Goal: Task Accomplishment & Management: Complete application form

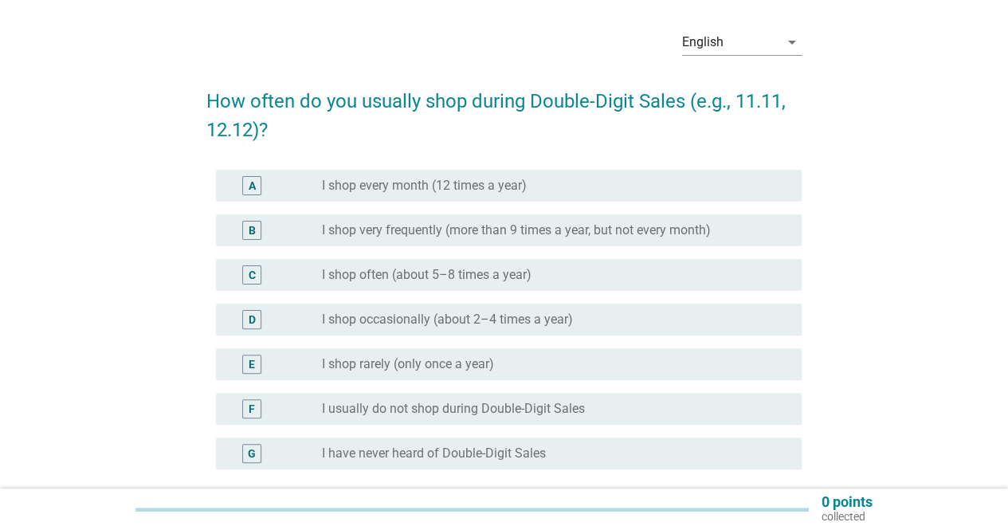
scroll to position [80, 0]
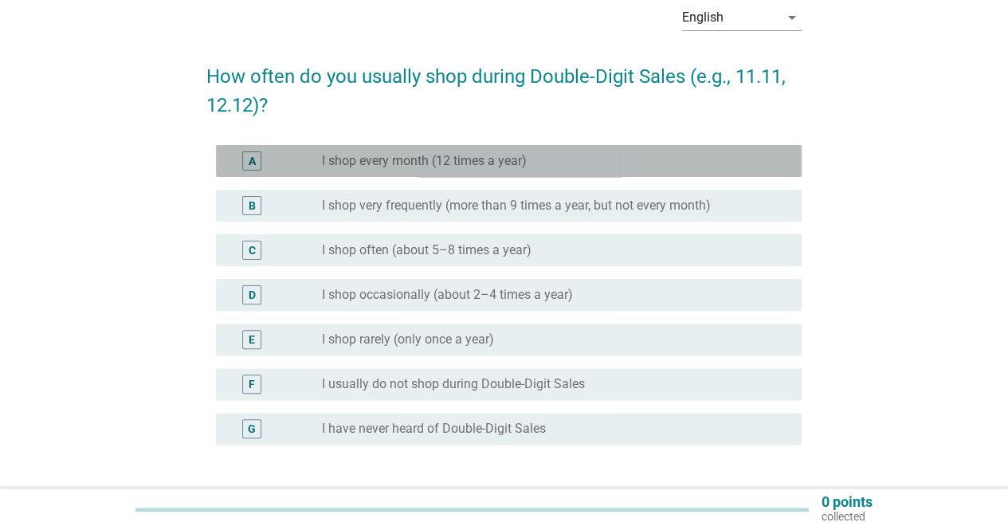
click at [574, 160] on div "radio_button_unchecked I shop every month (12 times a year)" at bounding box center [549, 161] width 454 height 16
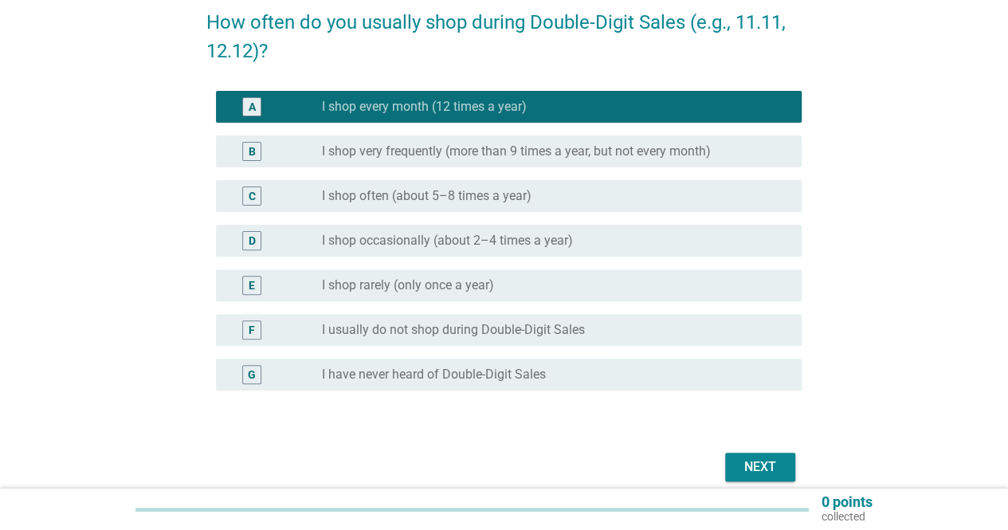
scroll to position [159, 0]
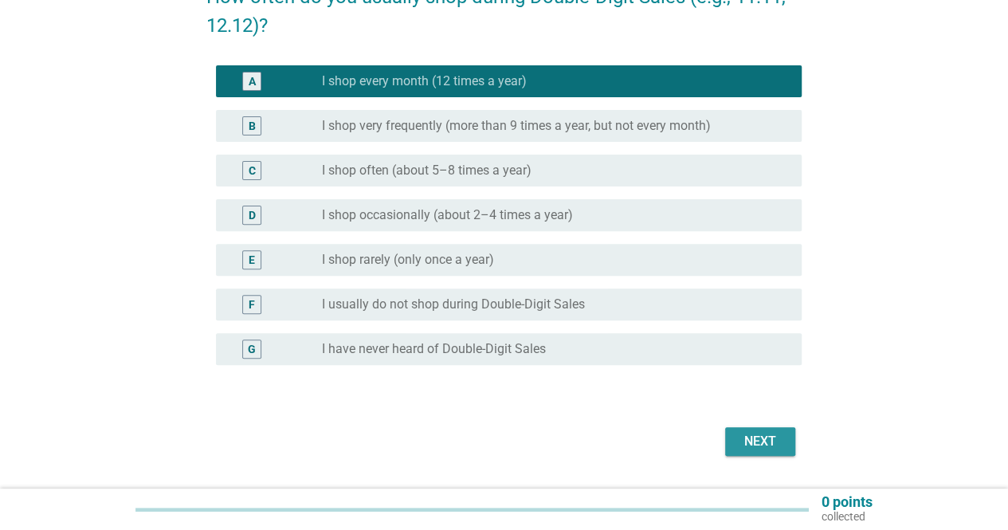
click at [774, 442] on div "Next" at bounding box center [760, 441] width 45 height 19
click at [774, 442] on div "Next" at bounding box center [503, 441] width 595 height 38
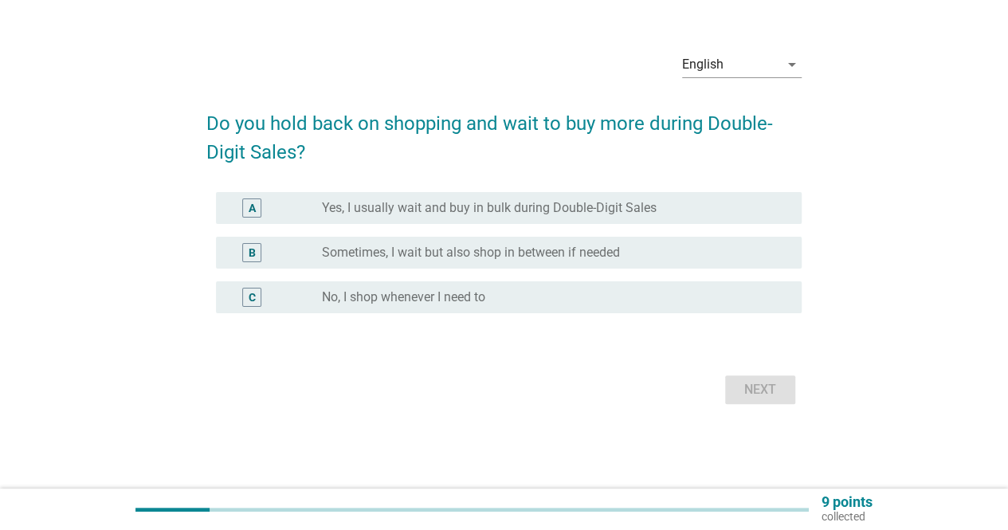
scroll to position [0, 0]
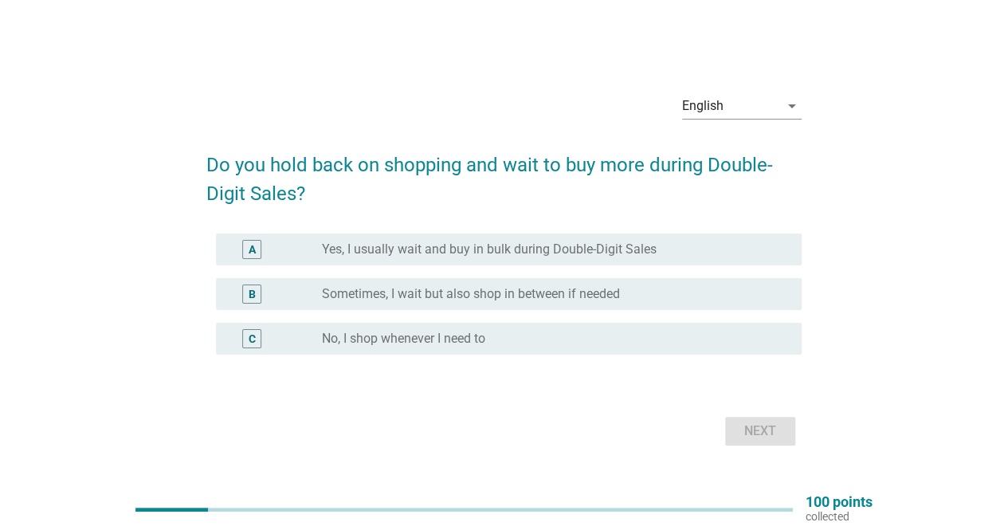
click at [414, 248] on label "Yes, I usually wait and buy in bulk during Double-Digit Sales" at bounding box center [489, 249] width 335 height 16
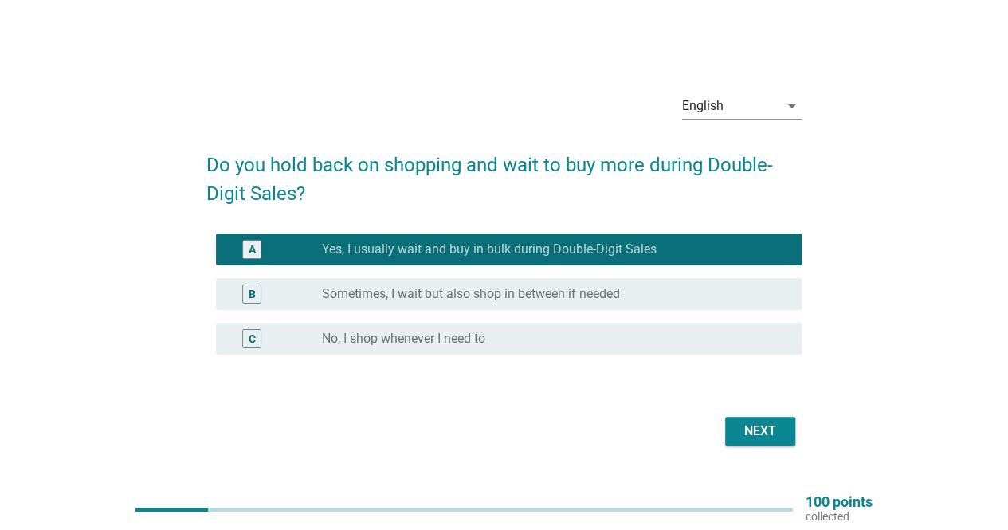
click at [744, 433] on div "Next" at bounding box center [760, 430] width 45 height 19
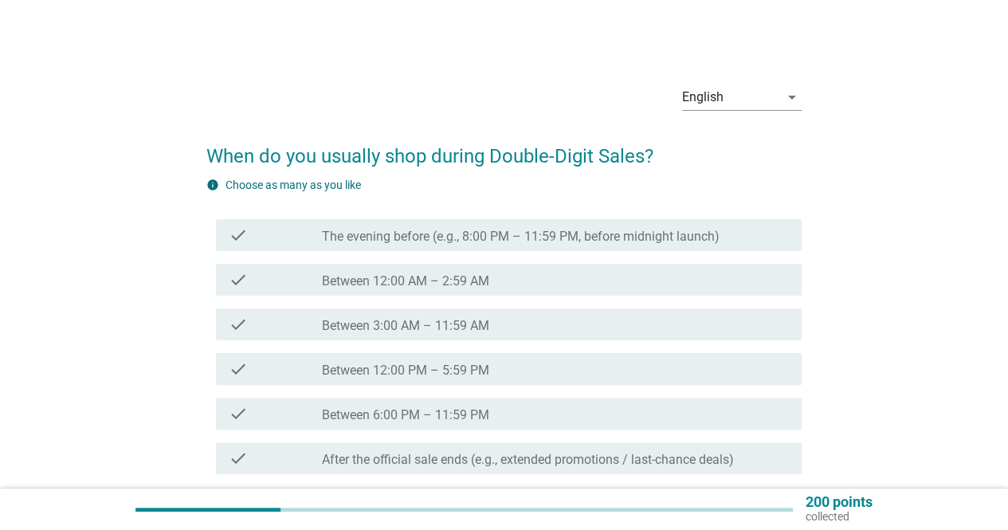
click at [549, 278] on div "check_box_outline_blank Between 12:00 AM – 2:59 AM" at bounding box center [555, 279] width 467 height 19
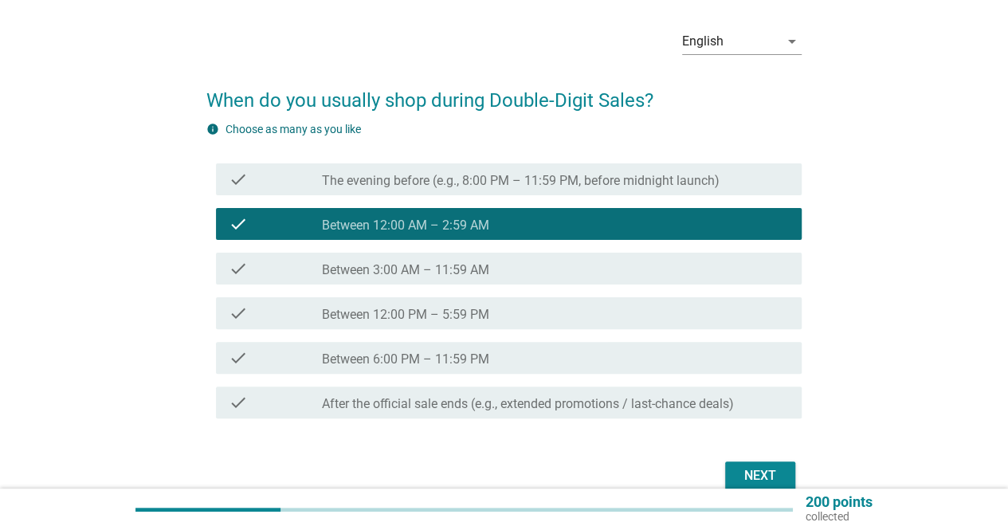
scroll to position [80, 0]
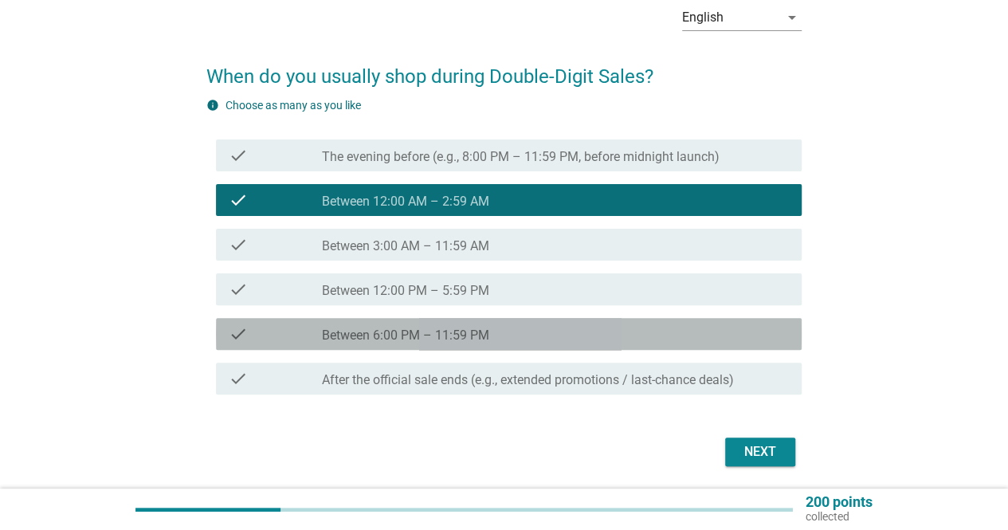
click at [551, 339] on div "check_box_outline_blank Between 6:00 PM – 11:59 PM" at bounding box center [555, 333] width 467 height 19
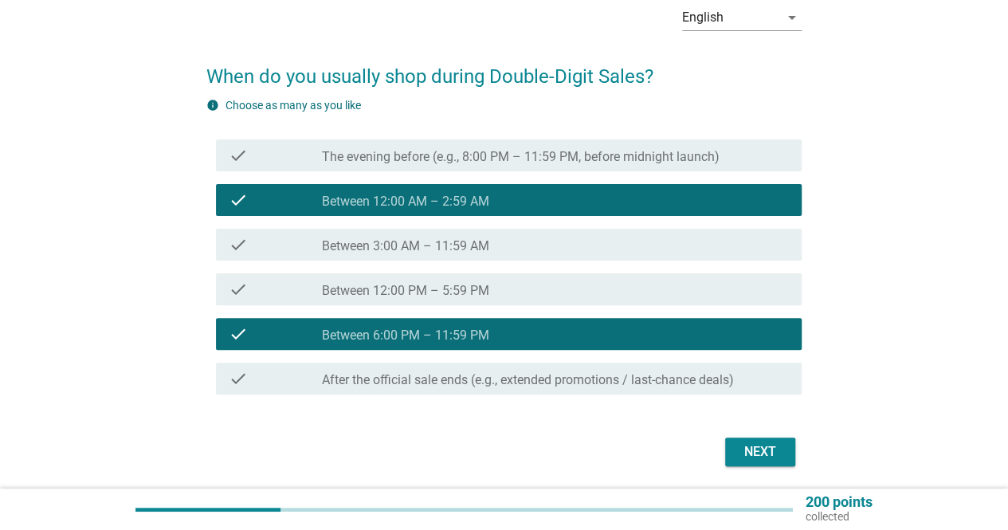
click at [757, 453] on div "Next" at bounding box center [760, 451] width 45 height 19
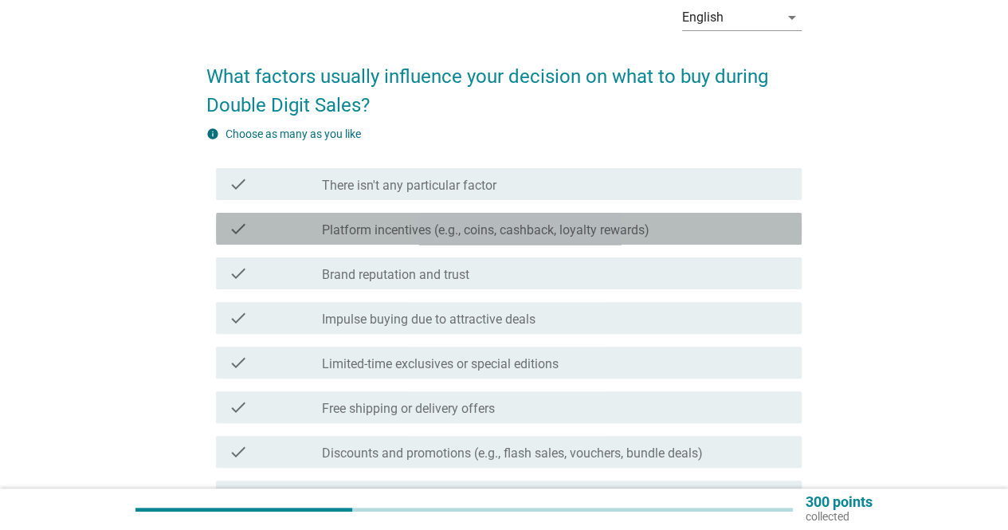
click at [643, 228] on label "Platform incentives (e.g., coins, cashback, loyalty rewards)" at bounding box center [485, 230] width 327 height 16
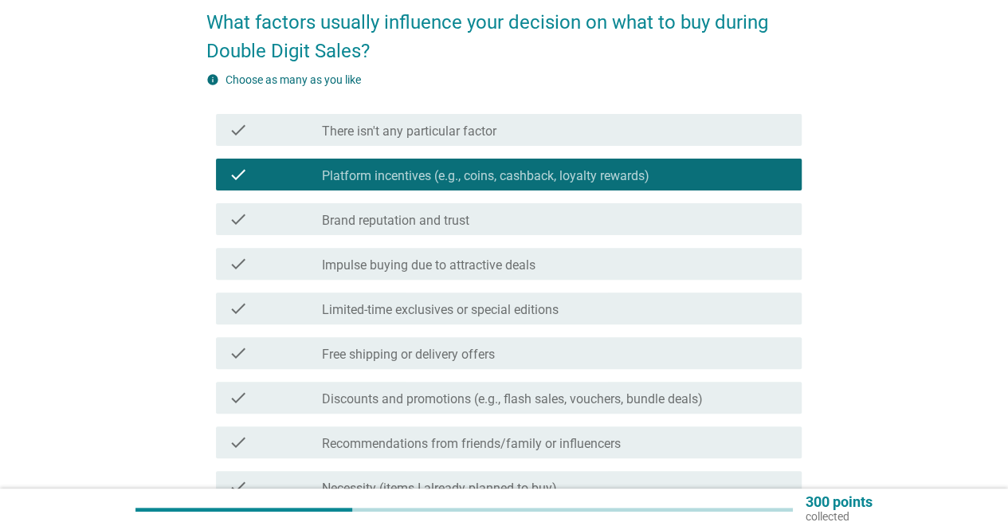
scroll to position [159, 0]
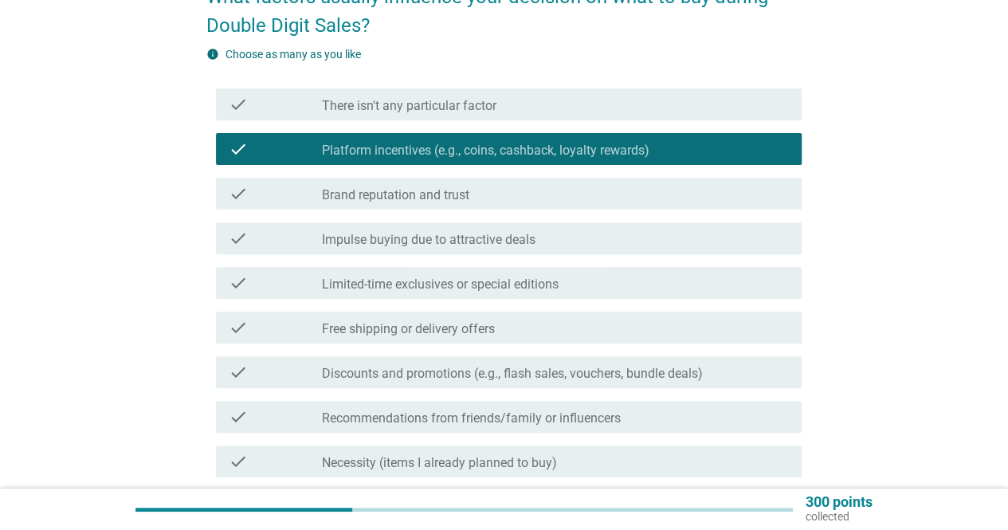
click at [593, 280] on div "check_box_outline_blank Limited-time exclusives or special editions" at bounding box center [555, 282] width 467 height 19
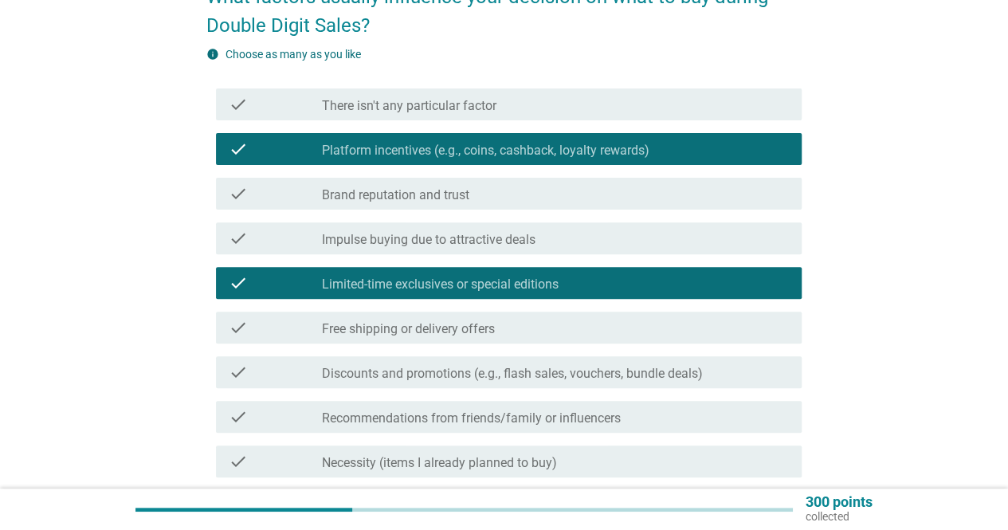
scroll to position [239, 0]
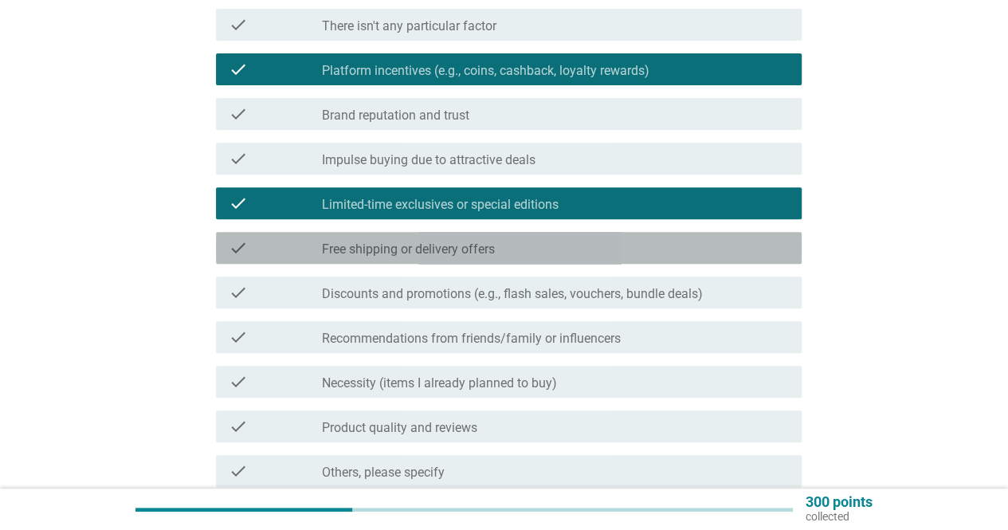
click at [587, 256] on div "check_box_outline_blank Free shipping or delivery offers" at bounding box center [555, 247] width 467 height 19
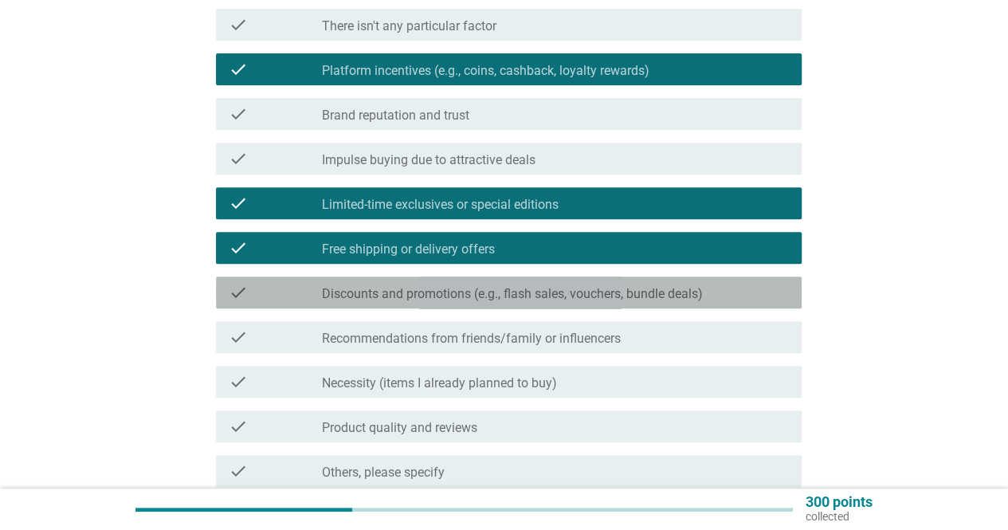
click at [558, 294] on label "Discounts and promotions (e.g., flash sales, vouchers, bundle deals)" at bounding box center [512, 294] width 381 height 16
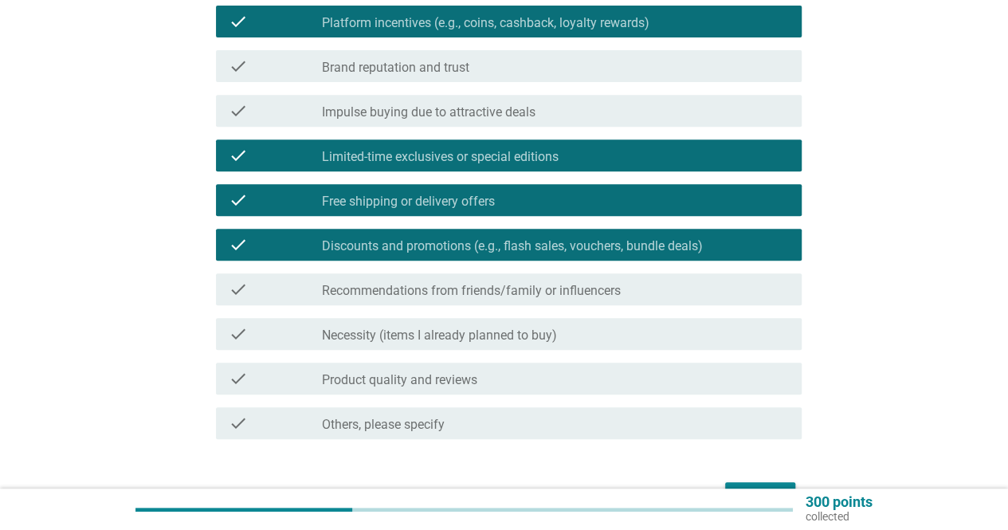
scroll to position [319, 0]
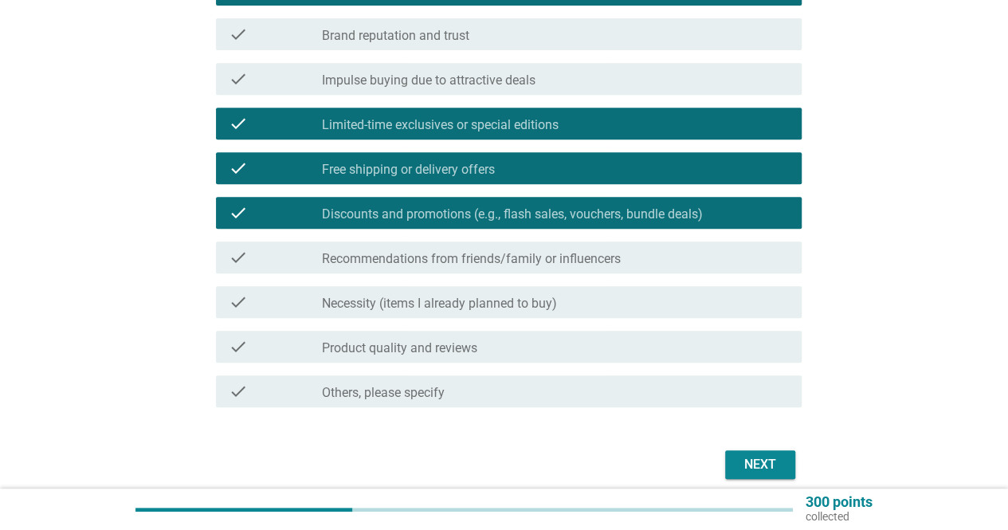
click at [558, 294] on div "check_box_outline_blank Necessity (items I already planned to buy)" at bounding box center [555, 301] width 467 height 19
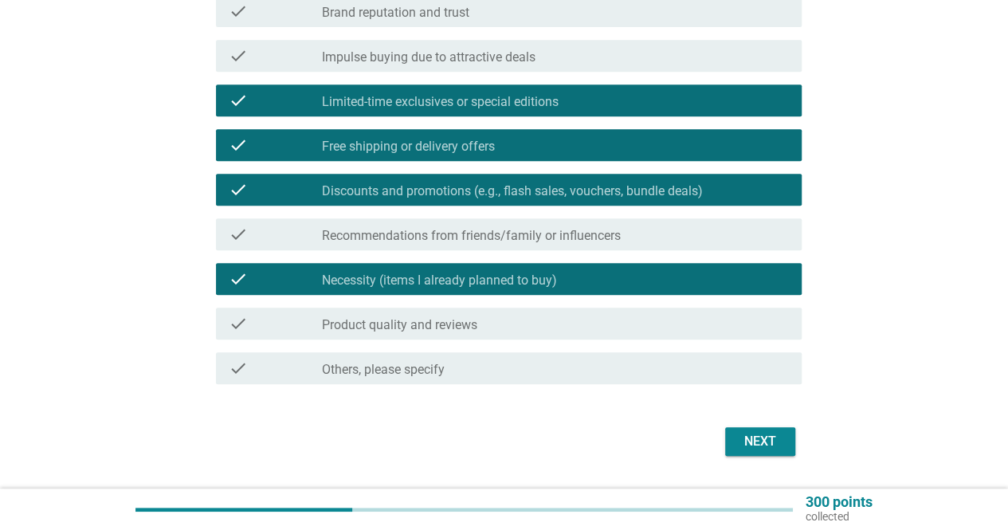
scroll to position [386, 0]
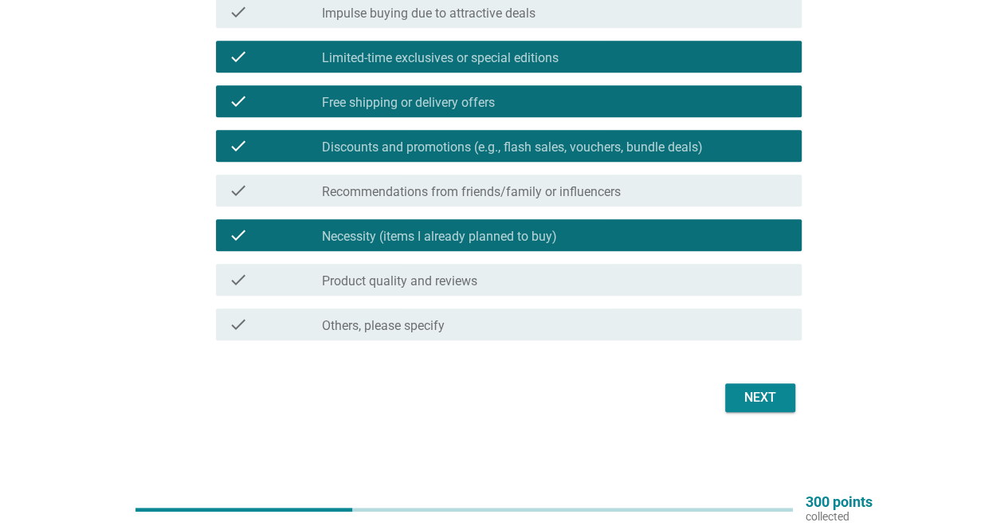
click at [750, 401] on div "Next" at bounding box center [760, 397] width 45 height 19
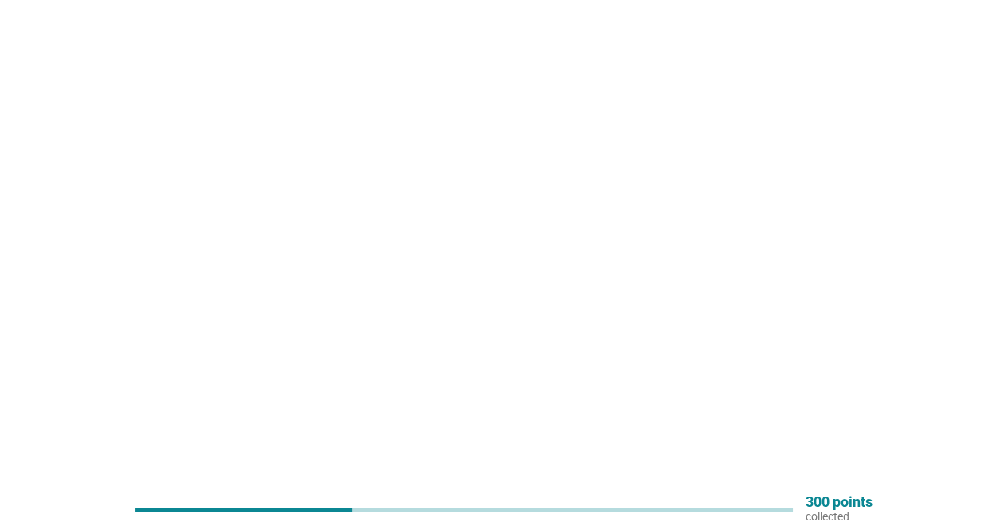
scroll to position [0, 0]
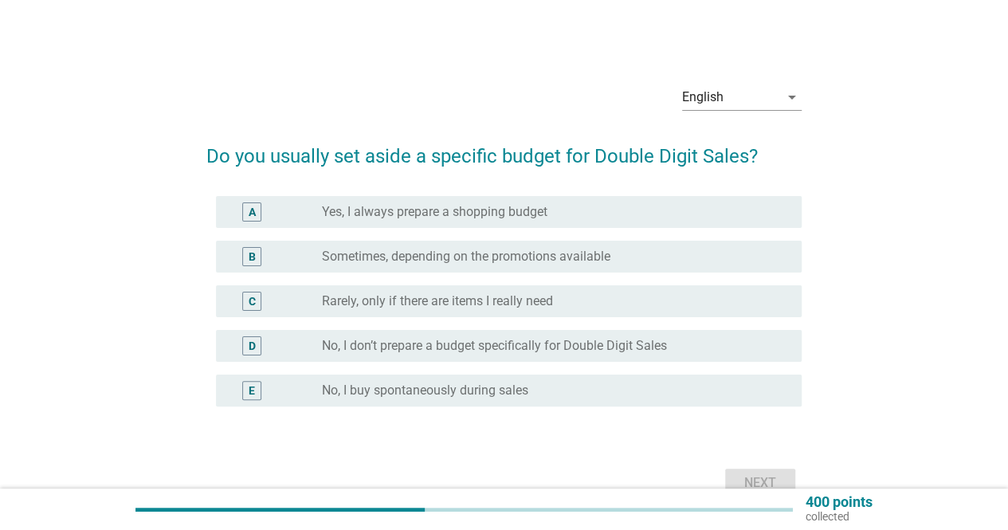
click at [625, 262] on div "radio_button_unchecked Sometimes, depending on the promotions available" at bounding box center [549, 257] width 454 height 16
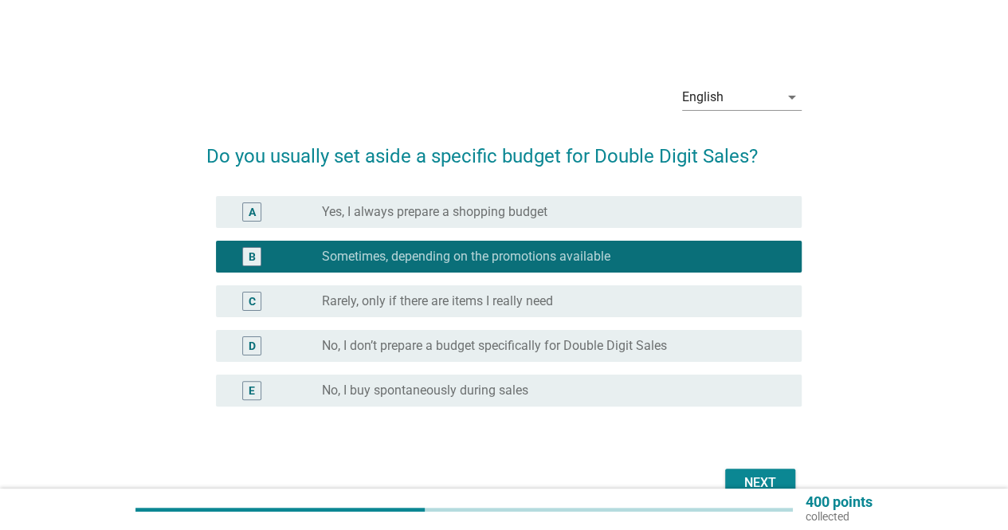
scroll to position [80, 0]
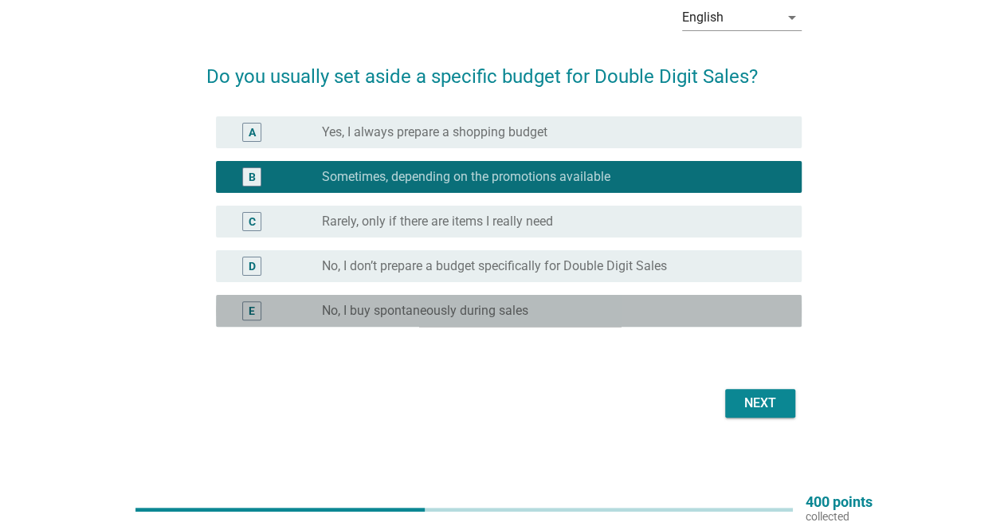
click at [569, 315] on div "radio_button_unchecked No, I buy spontaneously during sales" at bounding box center [549, 311] width 454 height 16
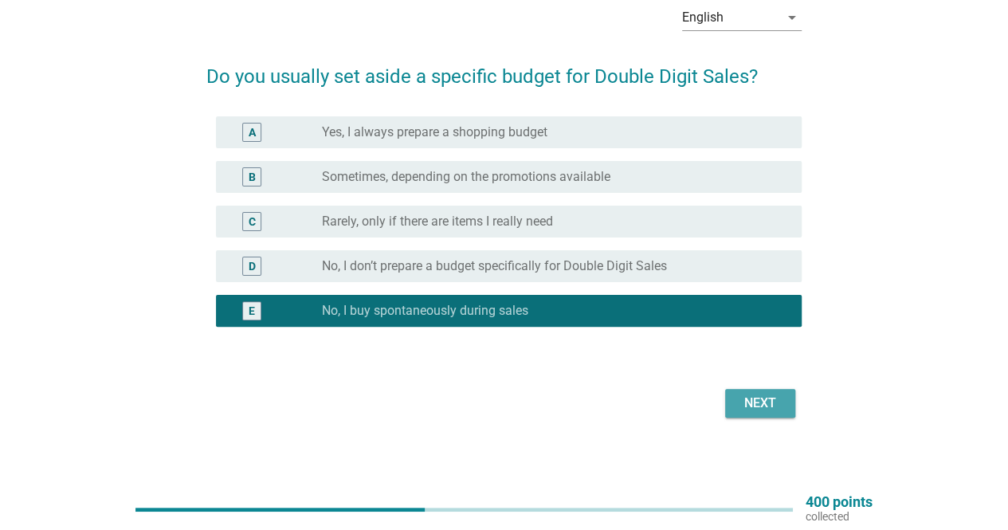
click at [773, 411] on div "Next" at bounding box center [760, 403] width 45 height 19
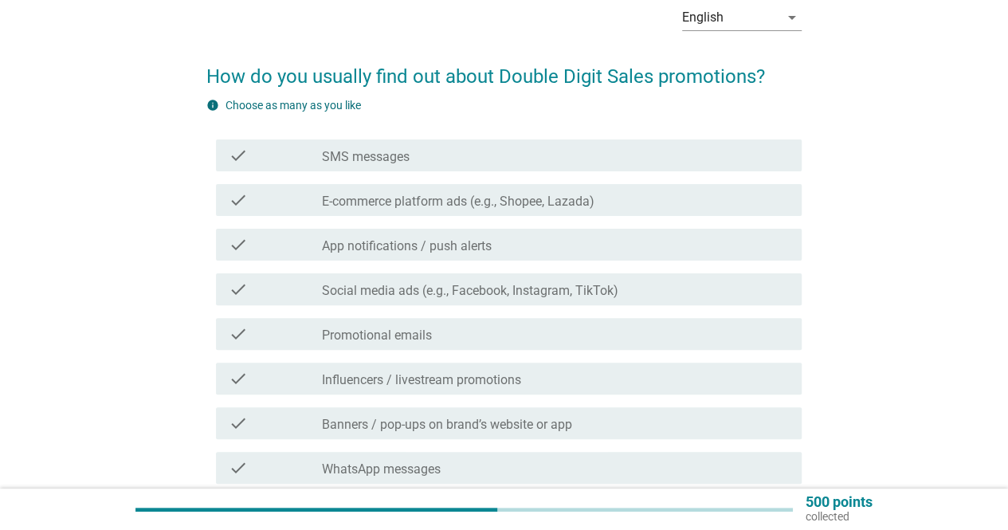
click at [468, 296] on label "Social media ads (e.g., Facebook, Instagram, TikTok)" at bounding box center [470, 291] width 296 height 16
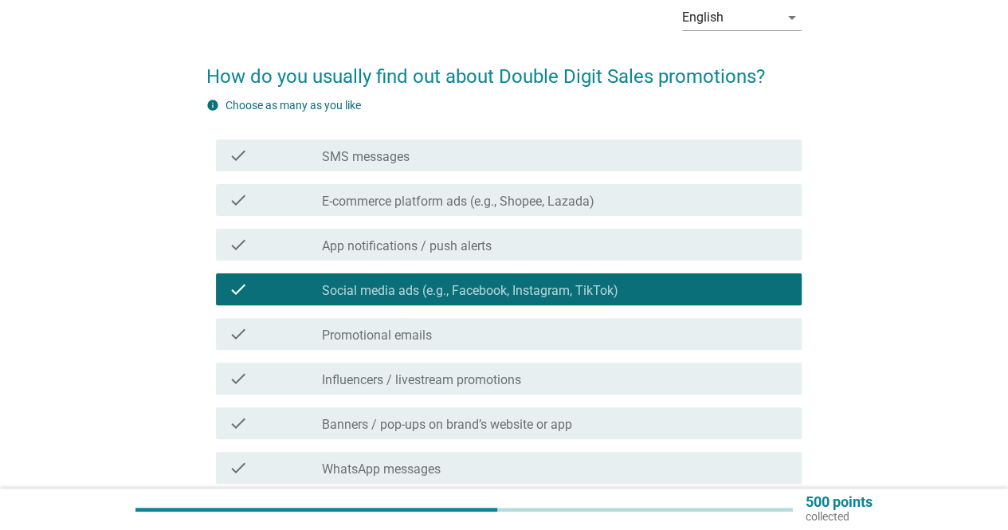
click at [546, 208] on label "E-commerce platform ads (e.g., Shopee, Lazada)" at bounding box center [458, 202] width 272 height 16
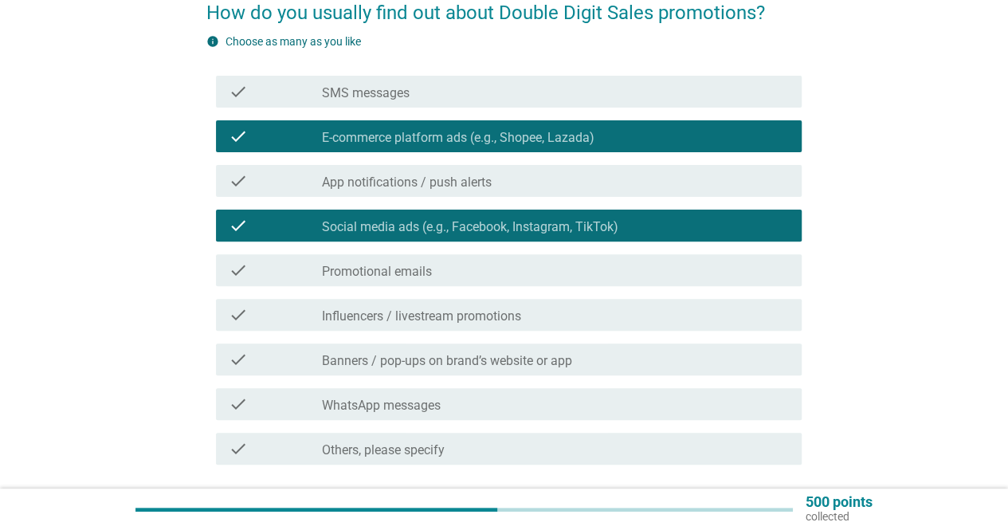
scroll to position [239, 0]
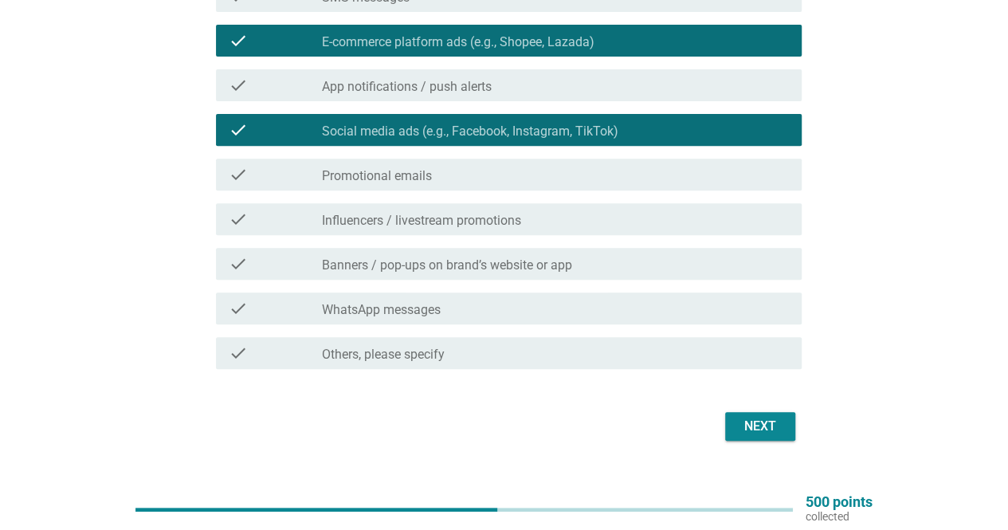
click at [535, 256] on div "check_box_outline_blank Banners / pop-ups on brand’s website or app" at bounding box center [555, 263] width 467 height 19
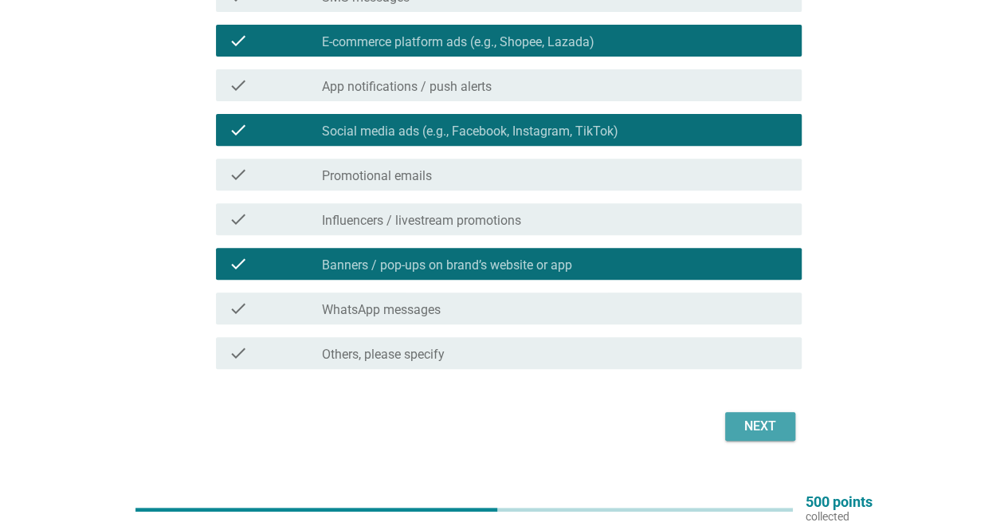
click at [742, 433] on div "Next" at bounding box center [760, 426] width 45 height 19
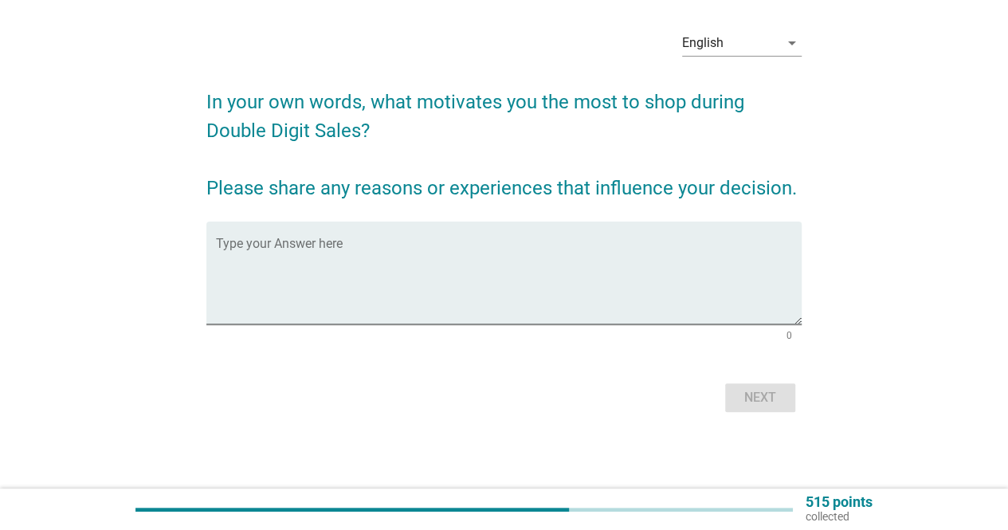
scroll to position [0, 0]
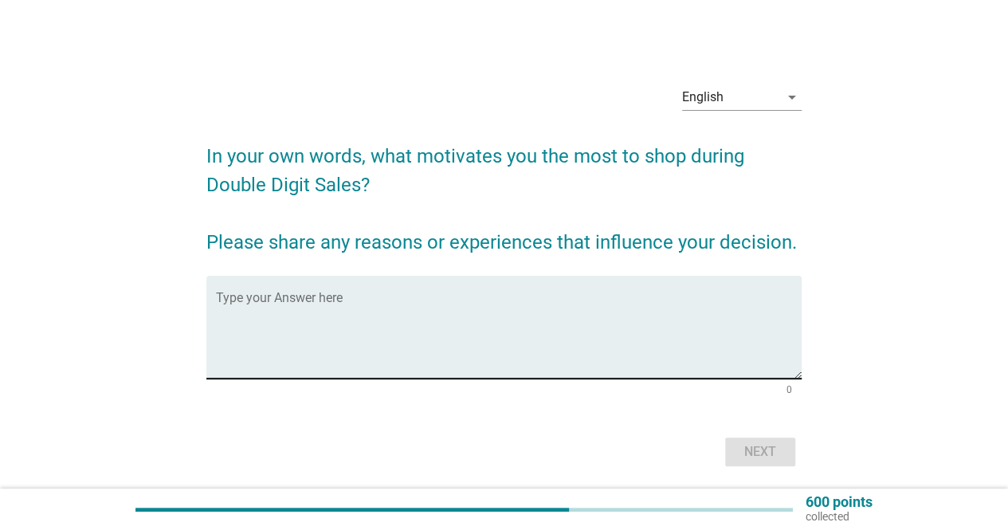
click at [314, 300] on textarea "Type your Answer here" at bounding box center [508, 337] width 585 height 84
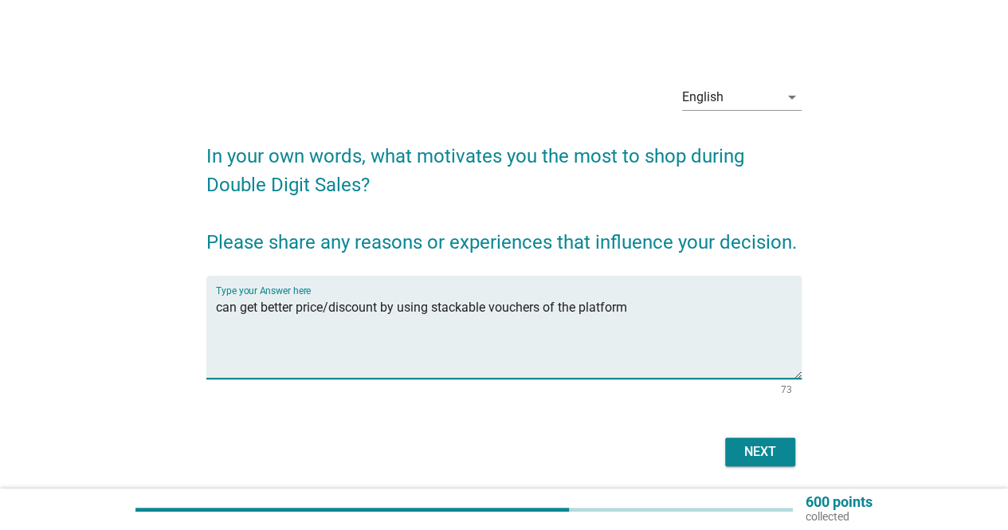
type textarea "can get better price/discount by using stackable vouchers of the platform"
click at [733, 448] on button "Next" at bounding box center [760, 451] width 70 height 29
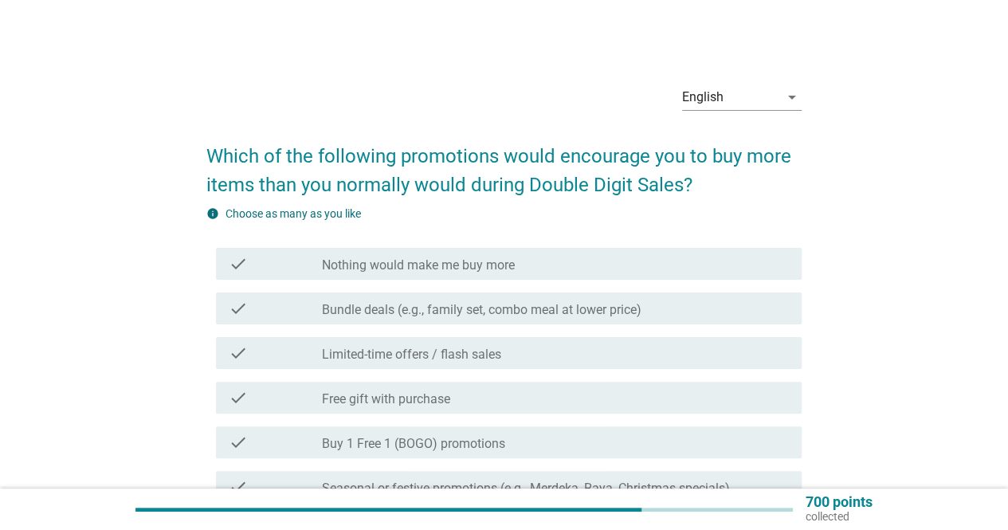
scroll to position [80, 0]
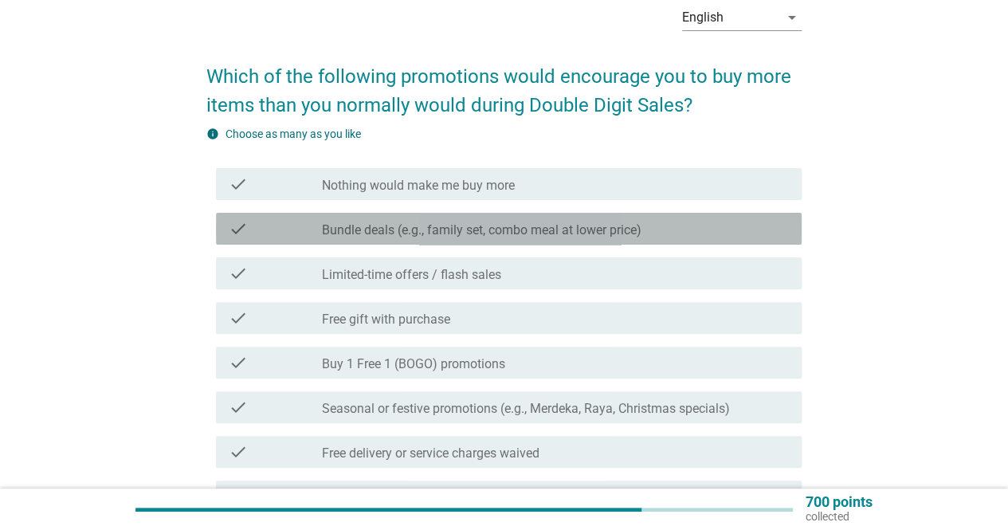
click at [535, 230] on label "Bundle deals (e.g., family set, combo meal at lower price)" at bounding box center [481, 230] width 319 height 16
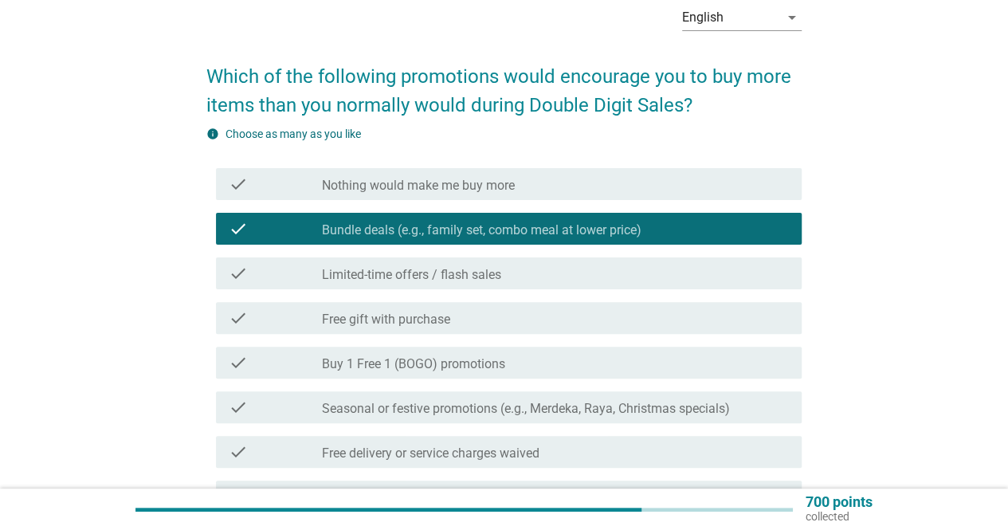
click at [503, 278] on div "check_box_outline_blank Limited-time offers / flash sales" at bounding box center [555, 273] width 467 height 19
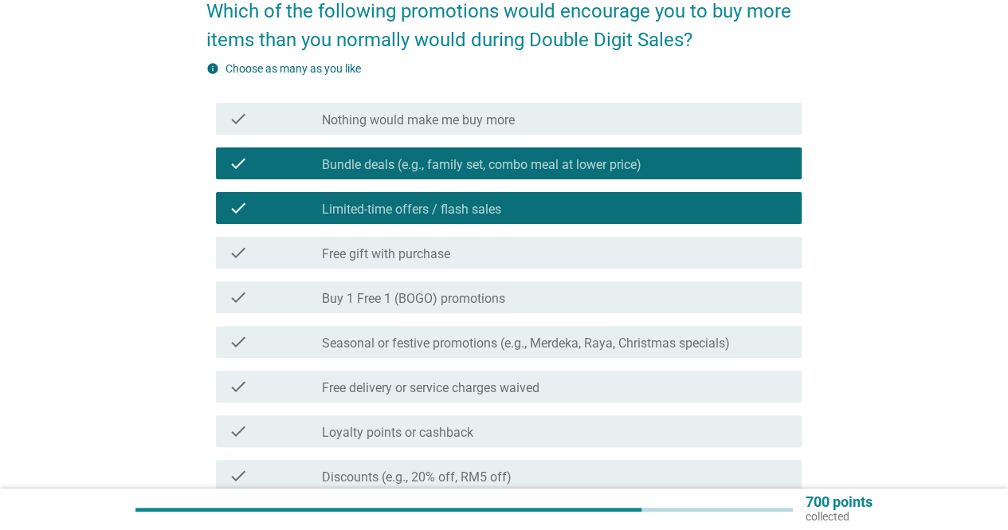
scroll to position [159, 0]
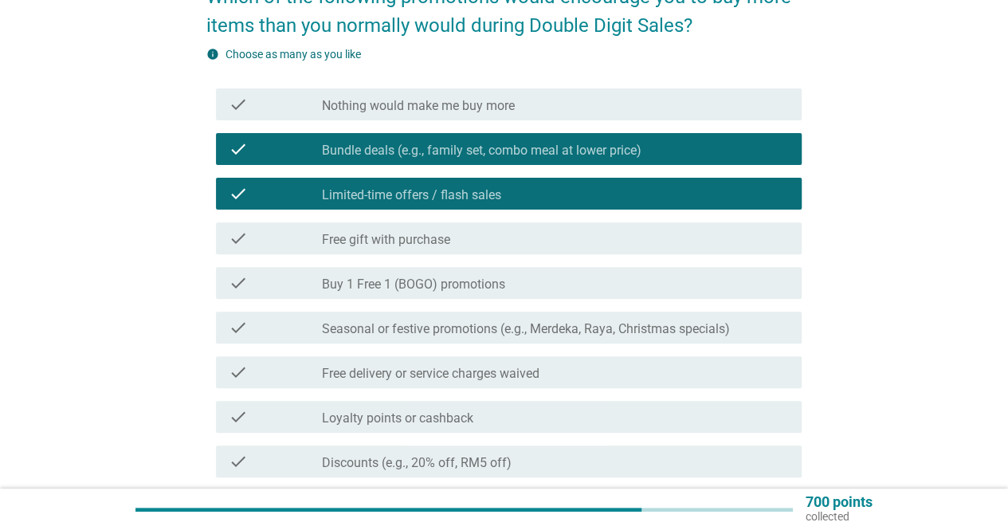
click at [503, 278] on label "Buy 1 Free 1 (BOGO) promotions" at bounding box center [413, 284] width 183 height 16
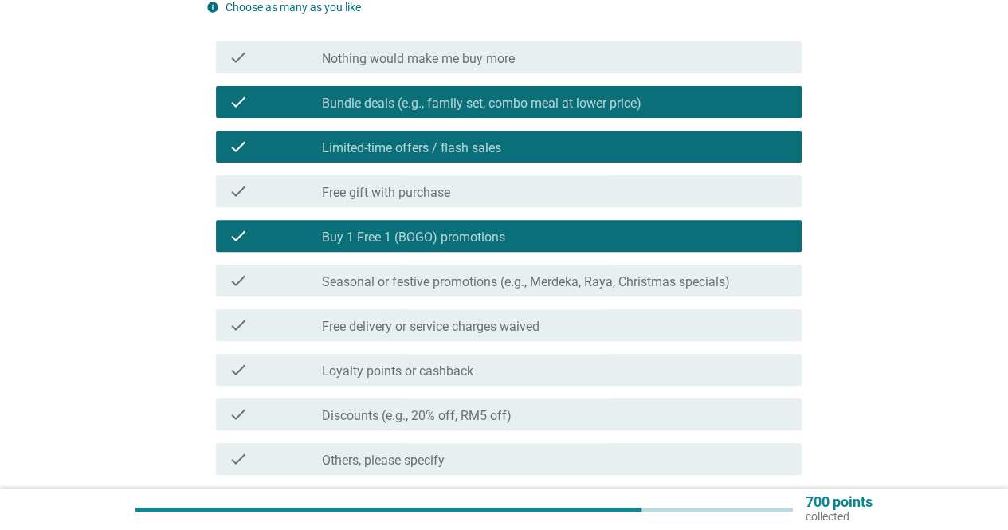
scroll to position [239, 0]
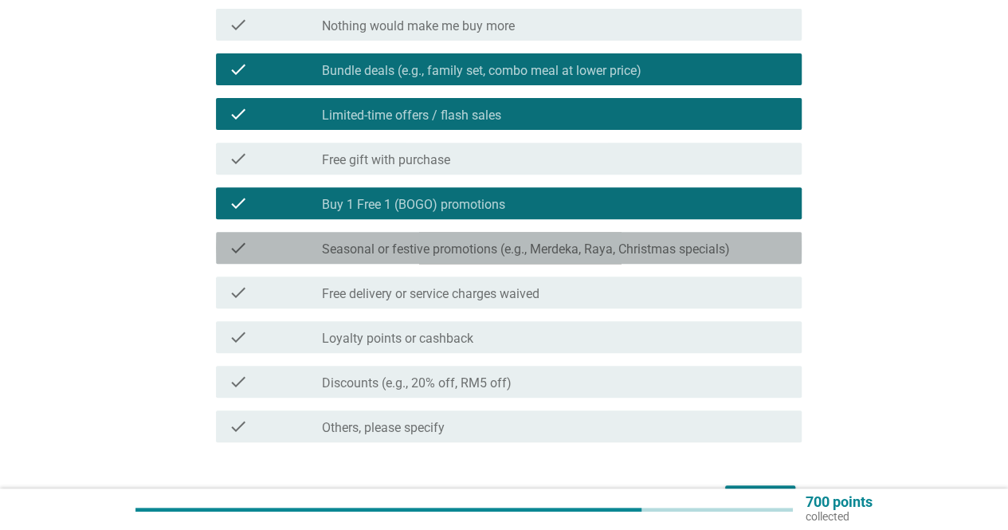
click at [510, 245] on label "Seasonal or festive promotions (e.g., Merdeka, Raya, Christmas specials)" at bounding box center [526, 249] width 408 height 16
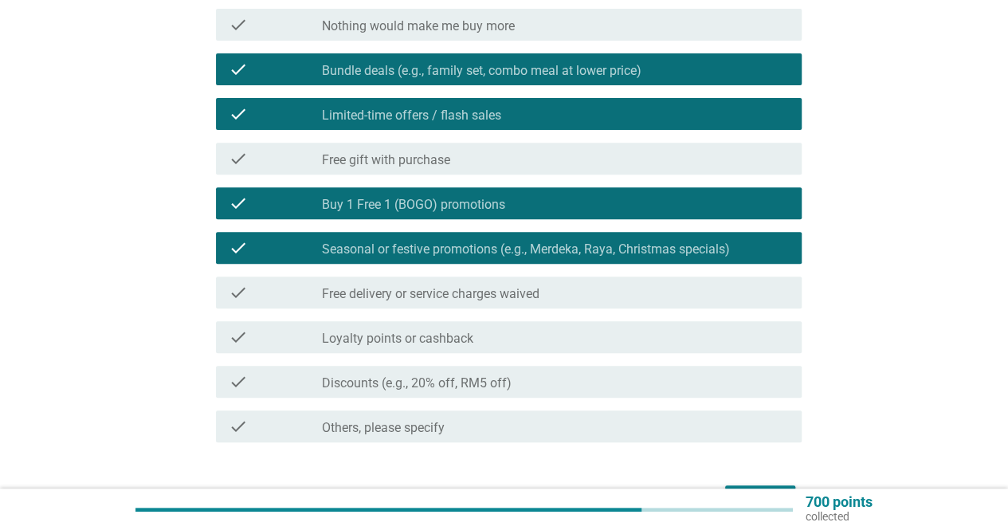
click at [488, 297] on label "Free delivery or service charges waived" at bounding box center [430, 294] width 217 height 16
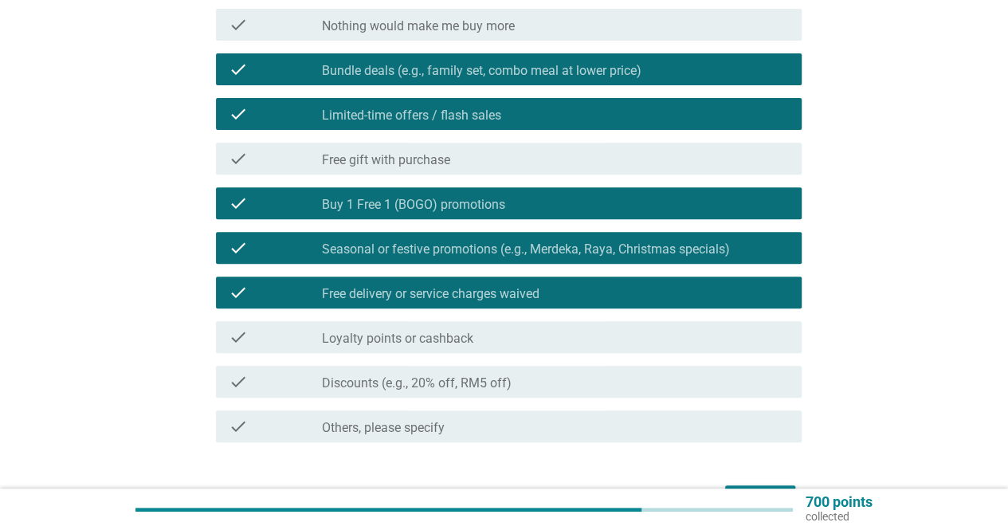
scroll to position [319, 0]
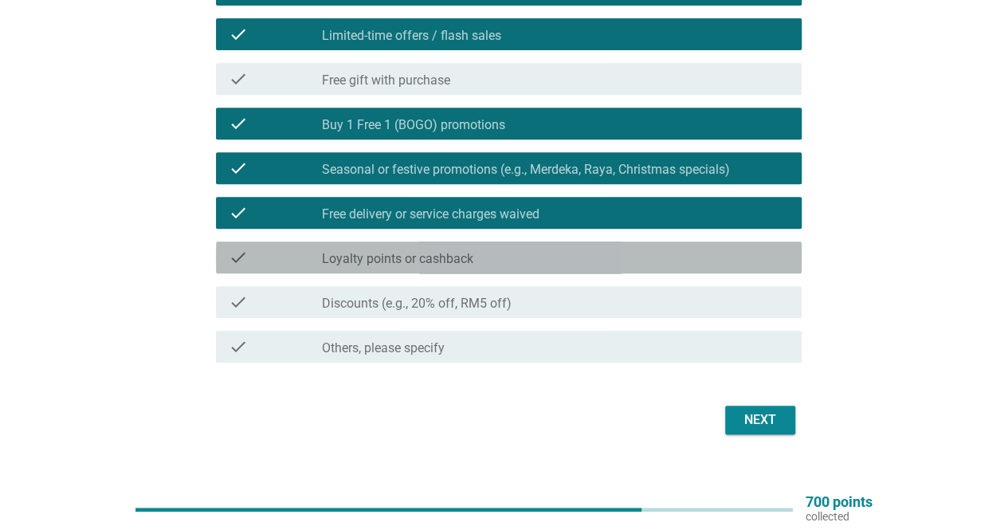
click at [491, 260] on div "check_box_outline_blank Loyalty points or cashback" at bounding box center [555, 257] width 467 height 19
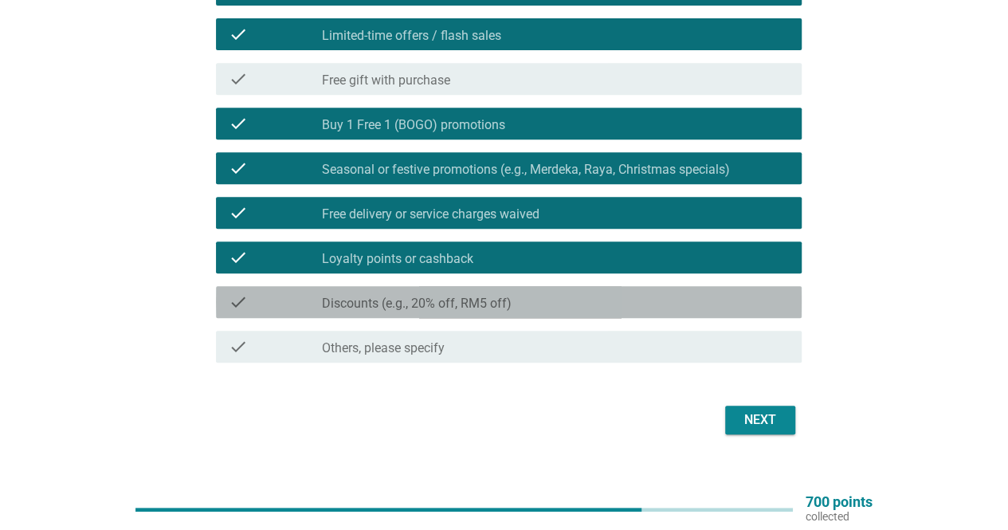
click at [491, 300] on label "Discounts (e.g., 20% off, RM5 off)" at bounding box center [417, 304] width 190 height 16
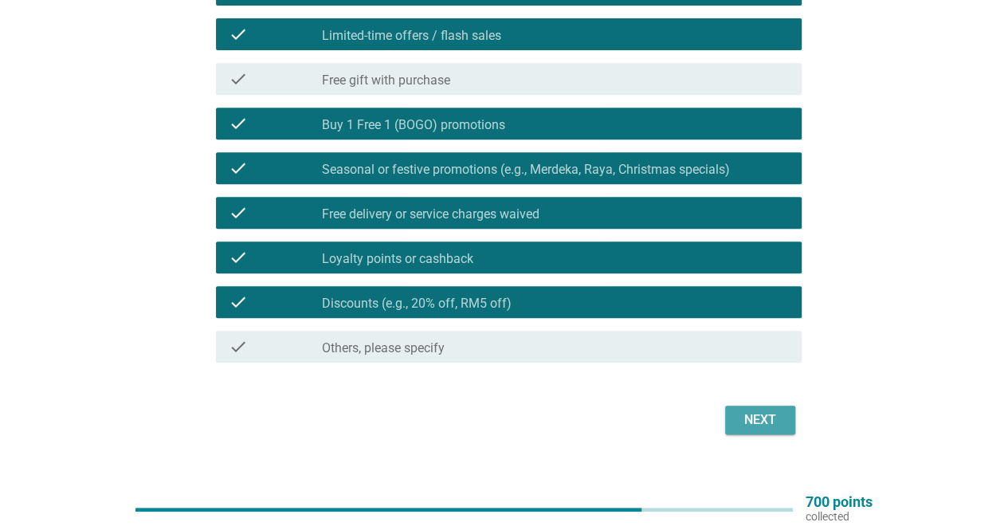
click at [778, 425] on div "Next" at bounding box center [760, 419] width 45 height 19
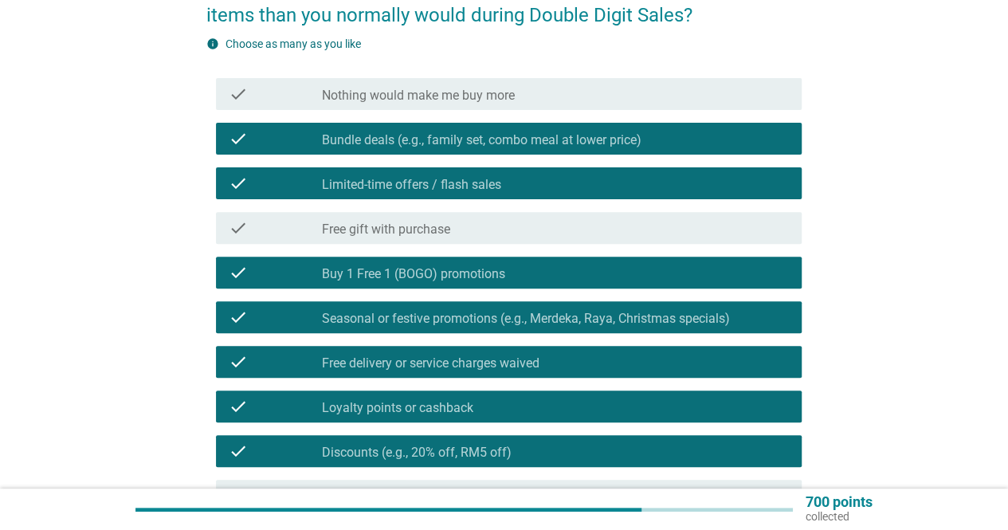
scroll to position [261, 0]
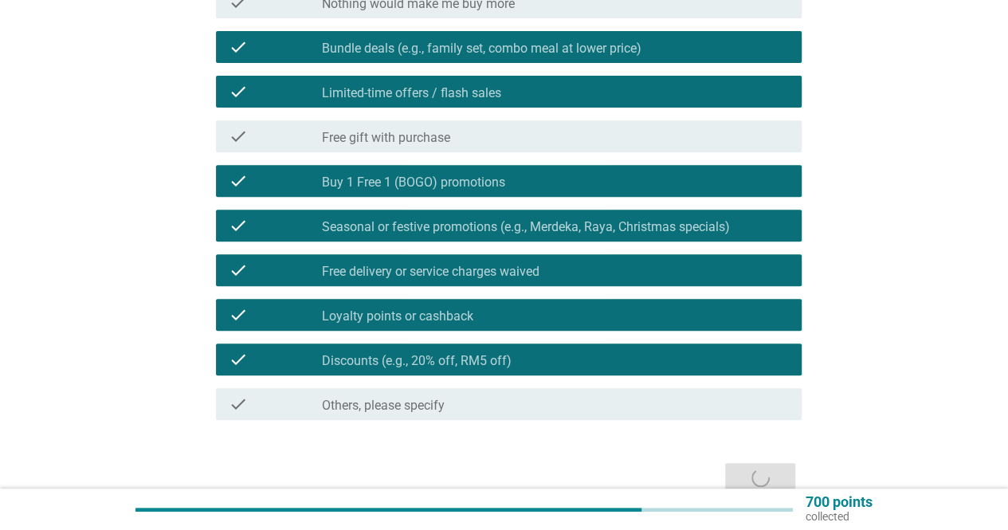
click at [470, 354] on label "Discounts (e.g., 20% off, RM5 off)" at bounding box center [417, 361] width 190 height 16
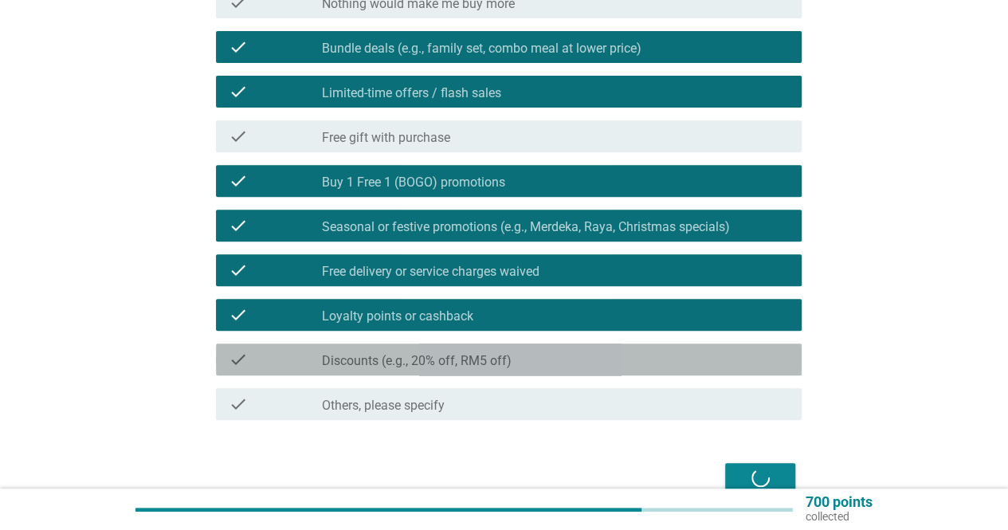
click at [470, 354] on label "Discounts (e.g., 20% off, RM5 off)" at bounding box center [417, 361] width 190 height 16
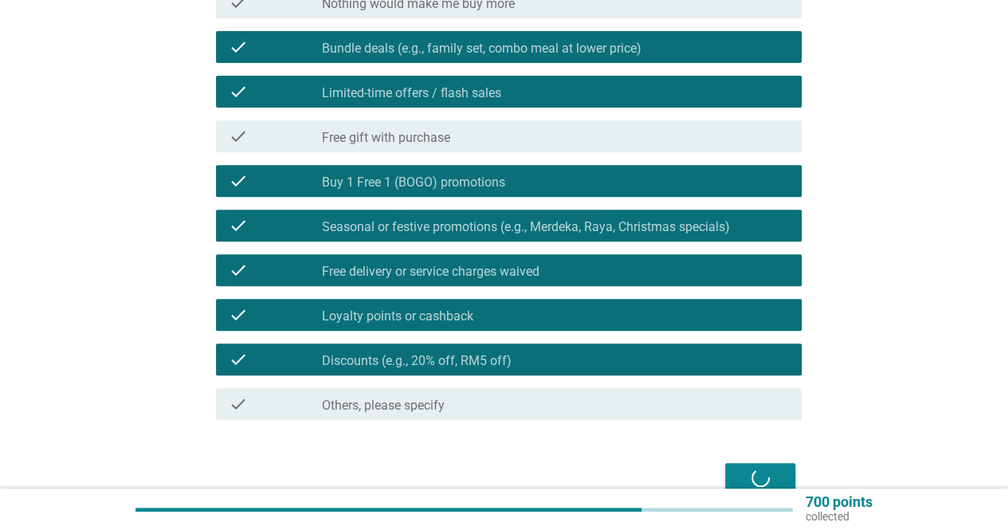
click at [776, 476] on div "Next" at bounding box center [503, 477] width 595 height 38
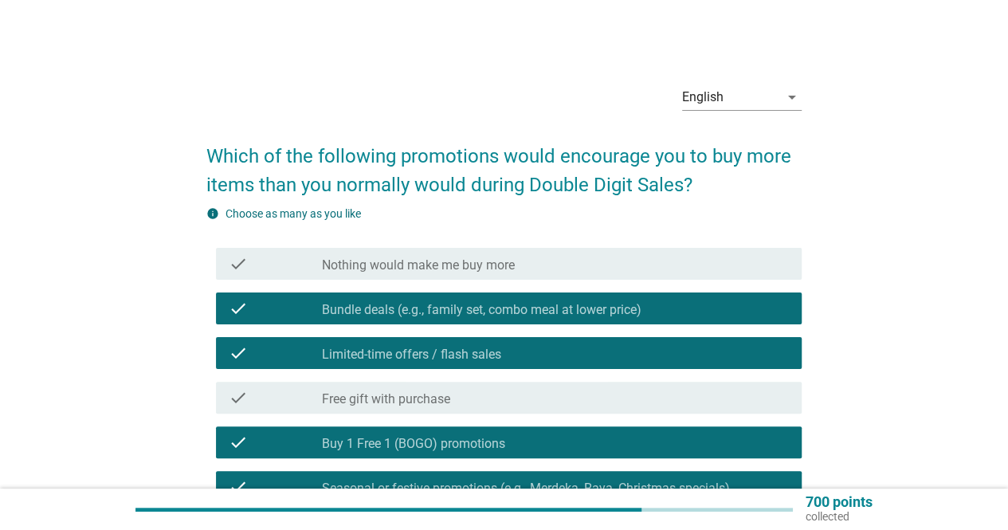
scroll to position [319, 0]
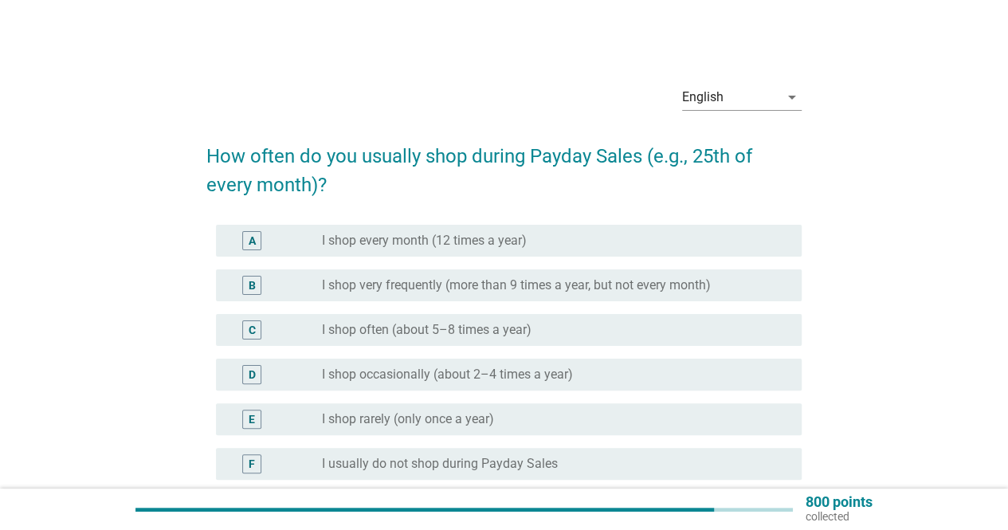
click at [540, 237] on div "radio_button_unchecked I shop every month (12 times a year)" at bounding box center [549, 241] width 454 height 16
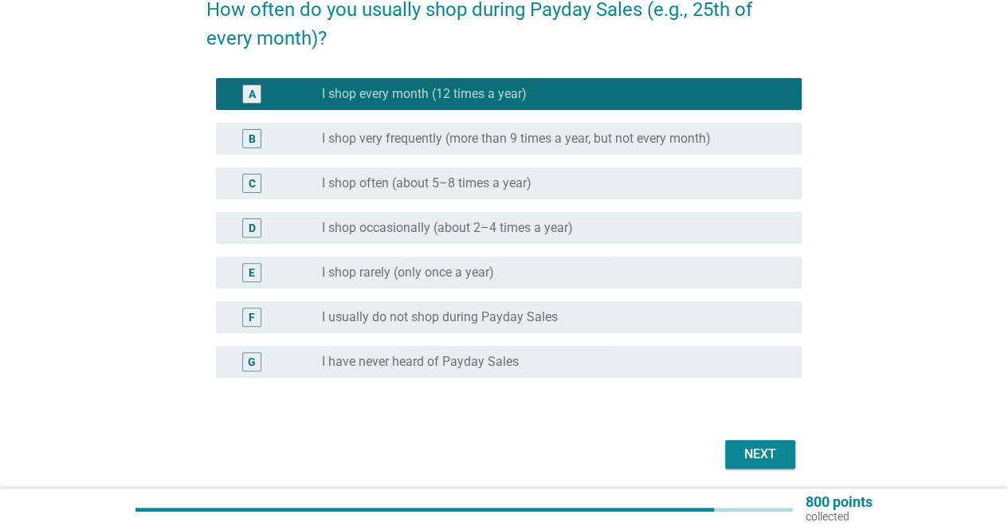
scroll to position [202, 0]
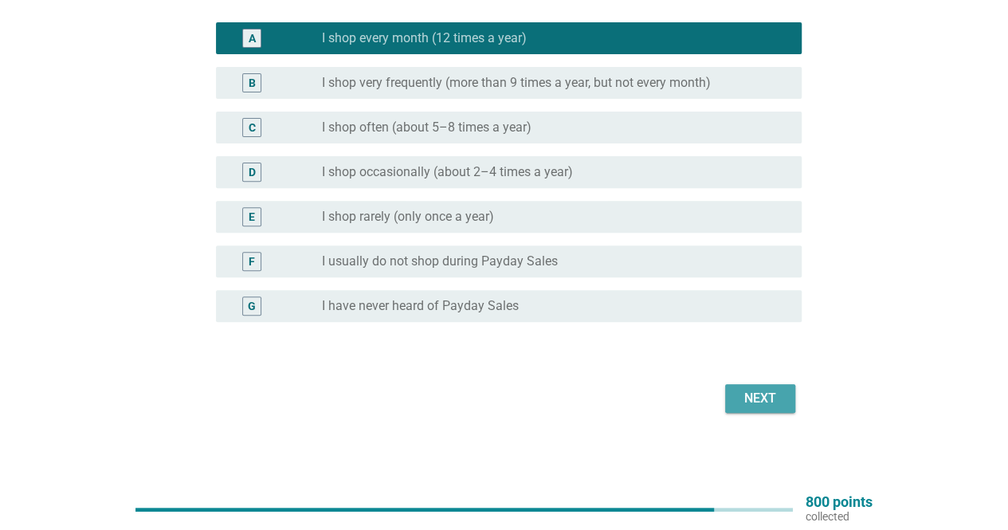
click at [766, 402] on div "Next" at bounding box center [760, 398] width 45 height 19
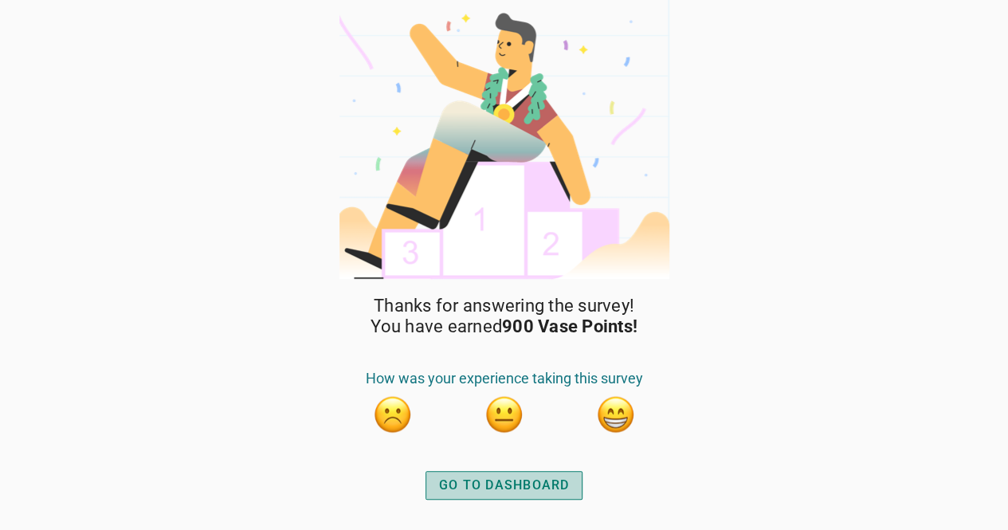
click at [556, 491] on div "GO TO DASHBOARD" at bounding box center [504, 485] width 131 height 19
